Goal: Task Accomplishment & Management: Manage account settings

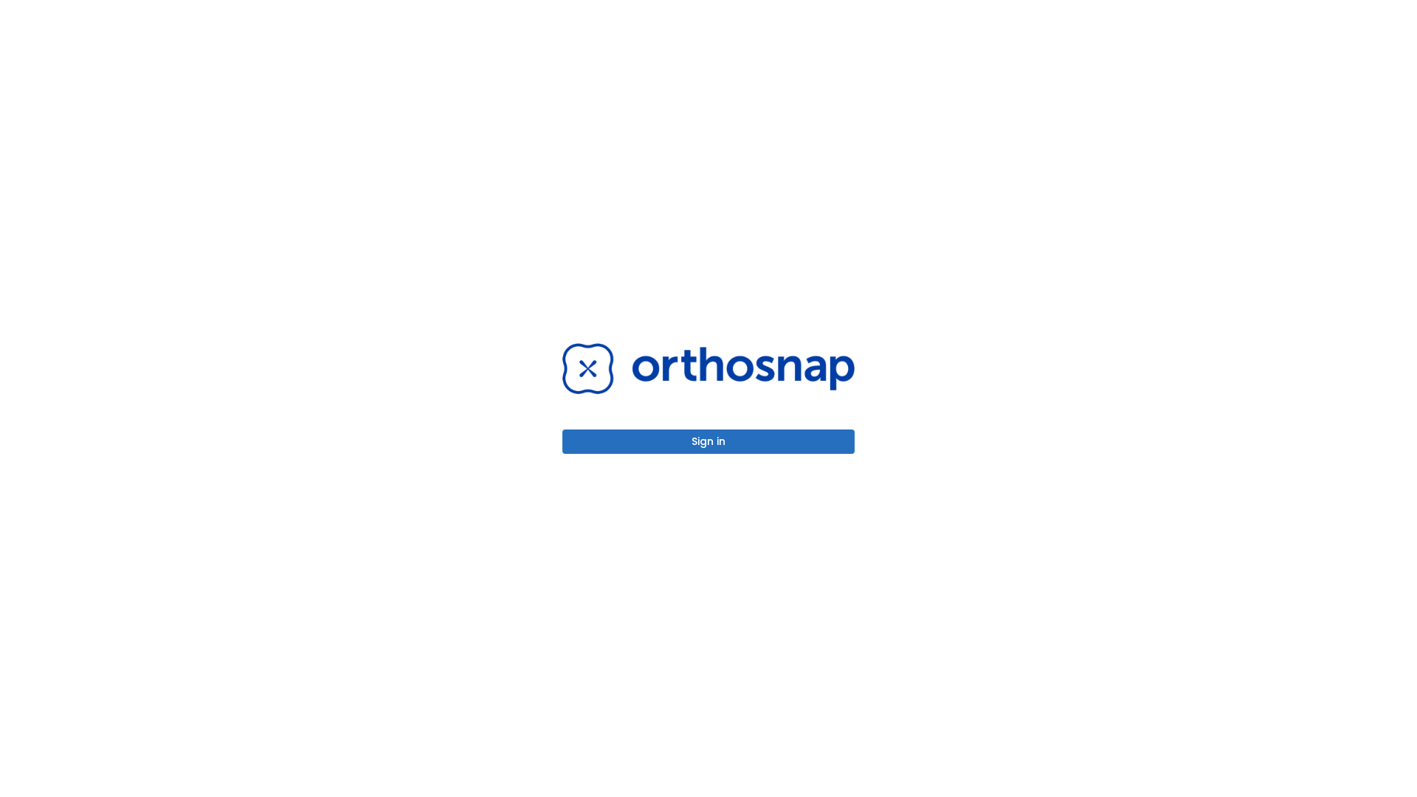
click at [709, 441] on button "Sign in" at bounding box center [708, 442] width 292 height 24
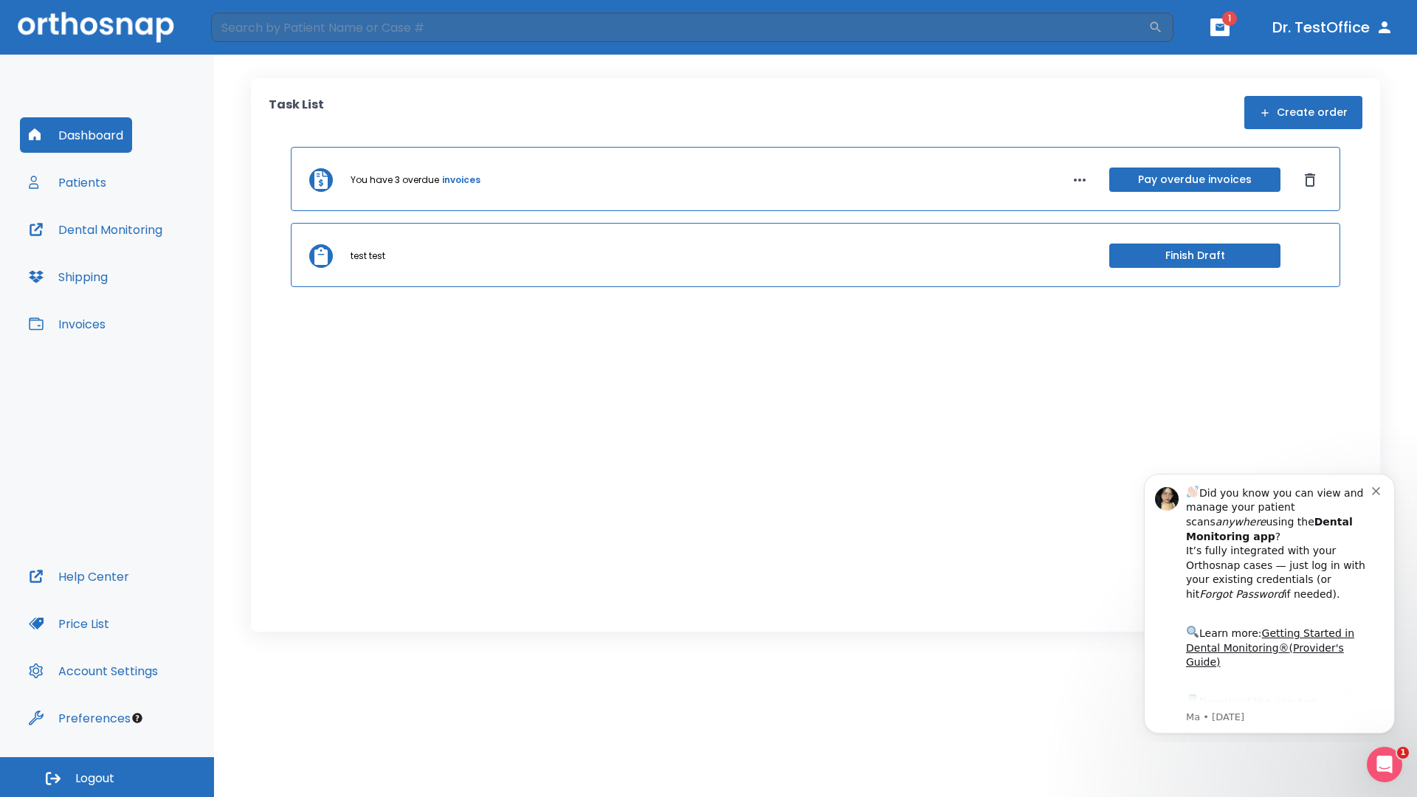
click at [107, 777] on span "Logout" at bounding box center [94, 779] width 39 height 16
